Goal: Use online tool/utility: Use online tool/utility

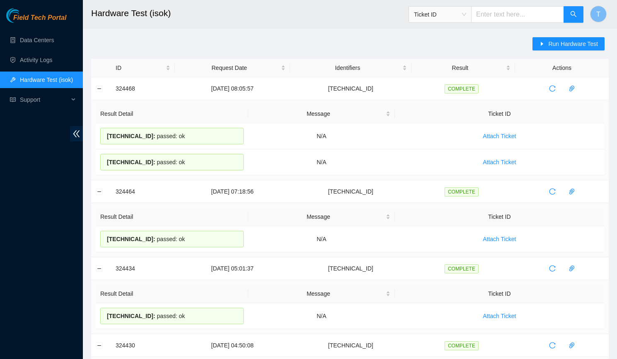
click at [562, 44] on span "Run Hardware Test" at bounding box center [573, 43] width 50 height 9
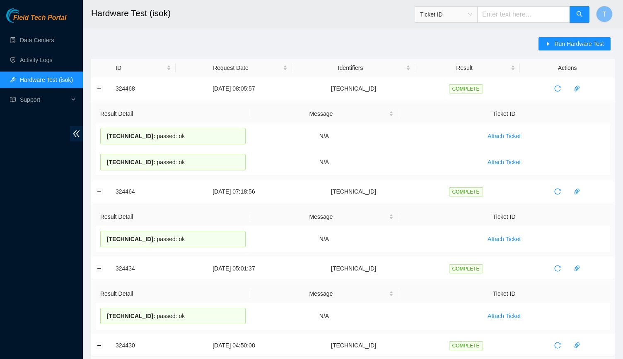
scroll to position [7, 0]
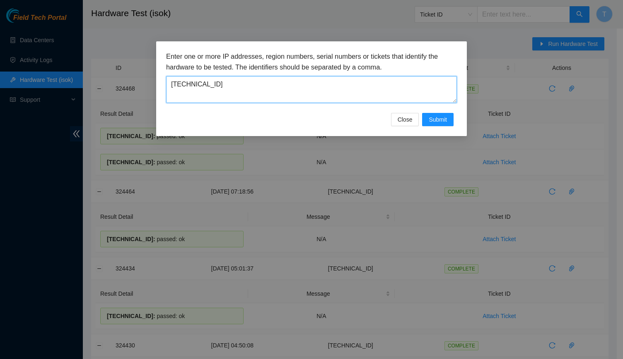
click at [310, 99] on textarea "[TECHNICAL_ID]" at bounding box center [311, 89] width 291 height 27
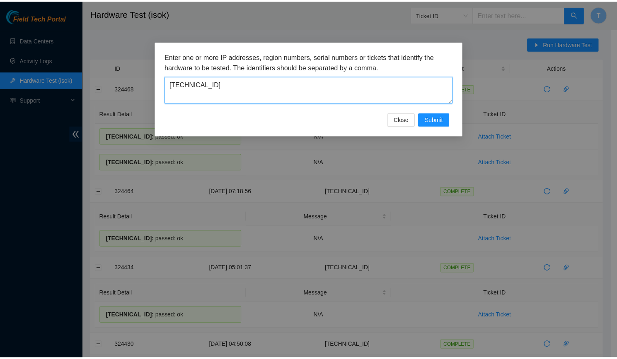
scroll to position [0, 0]
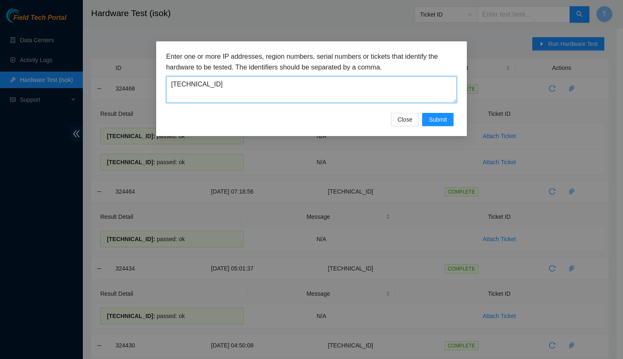
click at [282, 92] on textarea "[TECHNICAL_ID]" at bounding box center [311, 89] width 291 height 27
drag, startPoint x: 282, startPoint y: 92, endPoint x: 242, endPoint y: 84, distance: 41.3
click at [242, 84] on textarea "[TECHNICAL_ID]" at bounding box center [311, 89] width 291 height 27
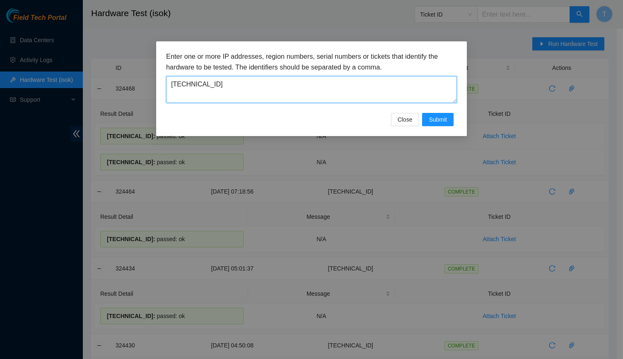
click at [242, 84] on textarea "[TECHNICAL_ID]" at bounding box center [311, 89] width 291 height 27
paste textarea "77"
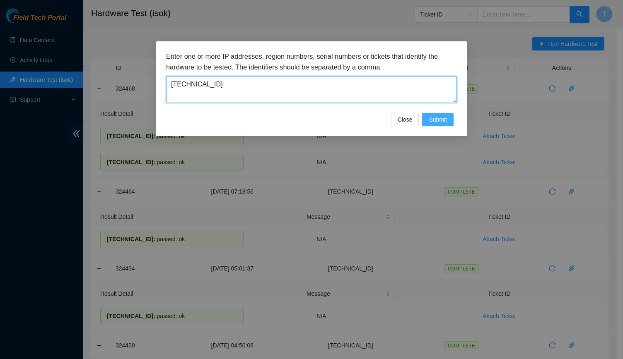
type textarea "[TECHNICAL_ID]"
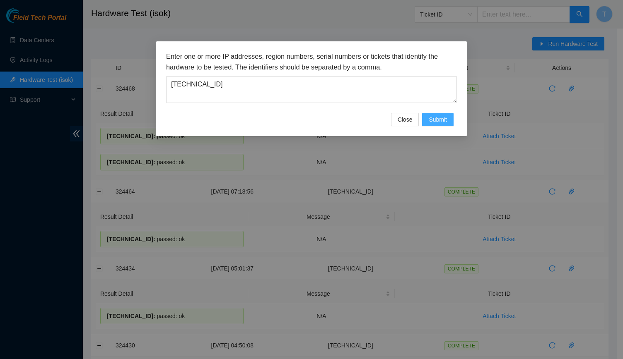
click at [430, 119] on span "Submit" at bounding box center [438, 119] width 18 height 9
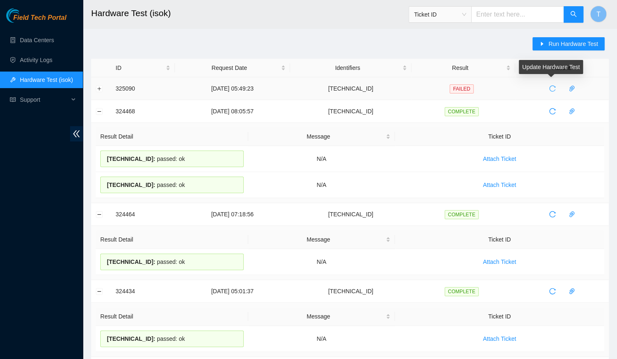
click at [551, 91] on icon "reload" at bounding box center [552, 89] width 6 height 6
click at [100, 85] on td at bounding box center [101, 88] width 20 height 23
click at [100, 87] on button "Expand row" at bounding box center [99, 88] width 7 height 7
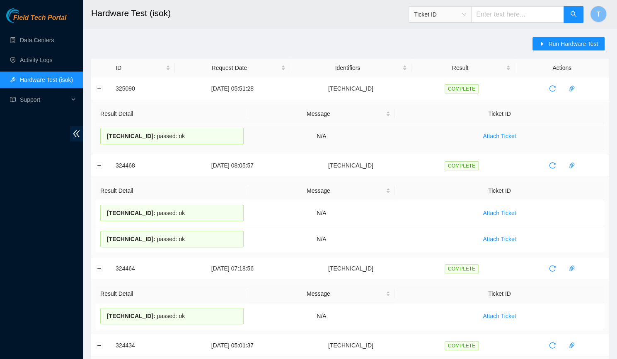
drag, startPoint x: 204, startPoint y: 137, endPoint x: 107, endPoint y: 138, distance: 96.9
click at [107, 138] on div "[TECHNICAL_ID] : passed: ok" at bounding box center [171, 136] width 143 height 17
copy div "[TECHNICAL_ID] : passed: ok"
